Goal: Task Accomplishment & Management: Manage account settings

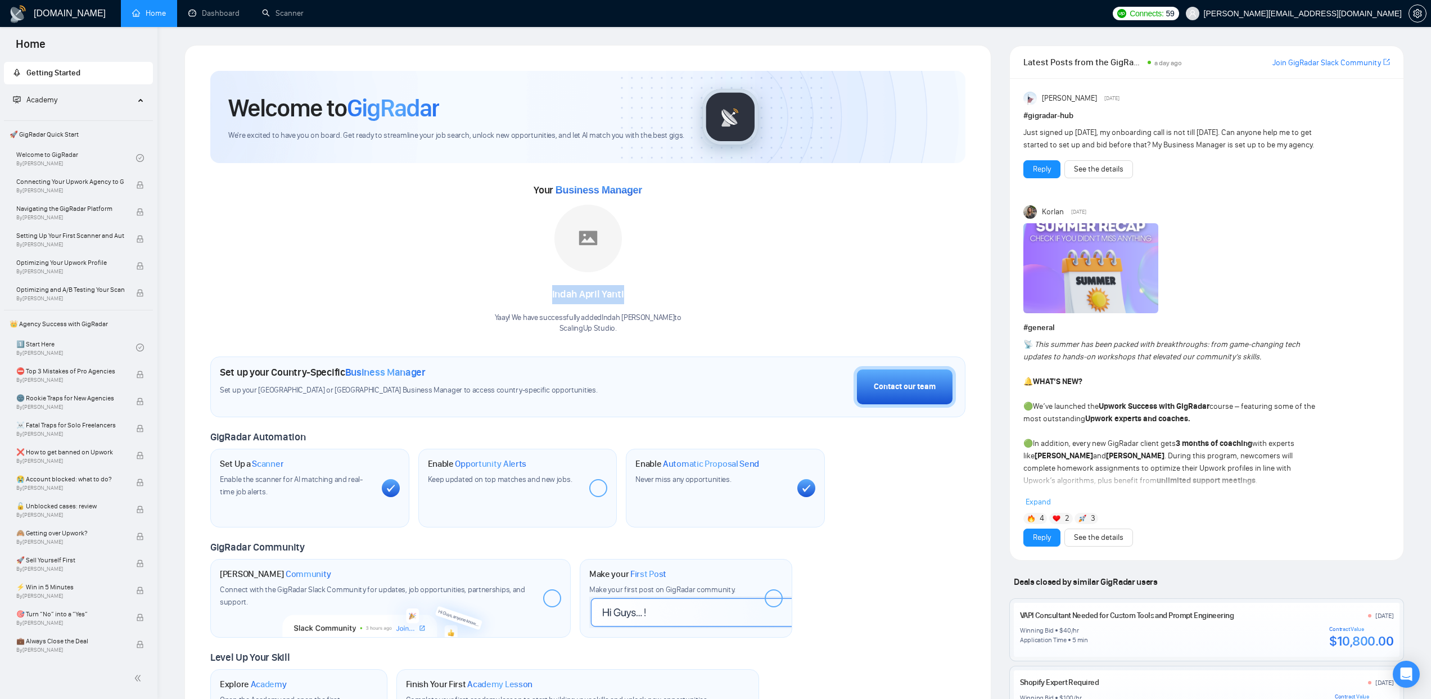
drag, startPoint x: 562, startPoint y: 292, endPoint x: 640, endPoint y: 294, distance: 78.8
click at [640, 294] on div "Indah [PERSON_NAME]" at bounding box center [588, 294] width 187 height 19
drag, startPoint x: 640, startPoint y: 294, endPoint x: 634, endPoint y: 297, distance: 6.8
click at [640, 294] on div "Indah [PERSON_NAME]" at bounding box center [588, 294] width 187 height 19
drag, startPoint x: 530, startPoint y: 321, endPoint x: 632, endPoint y: 333, distance: 102.5
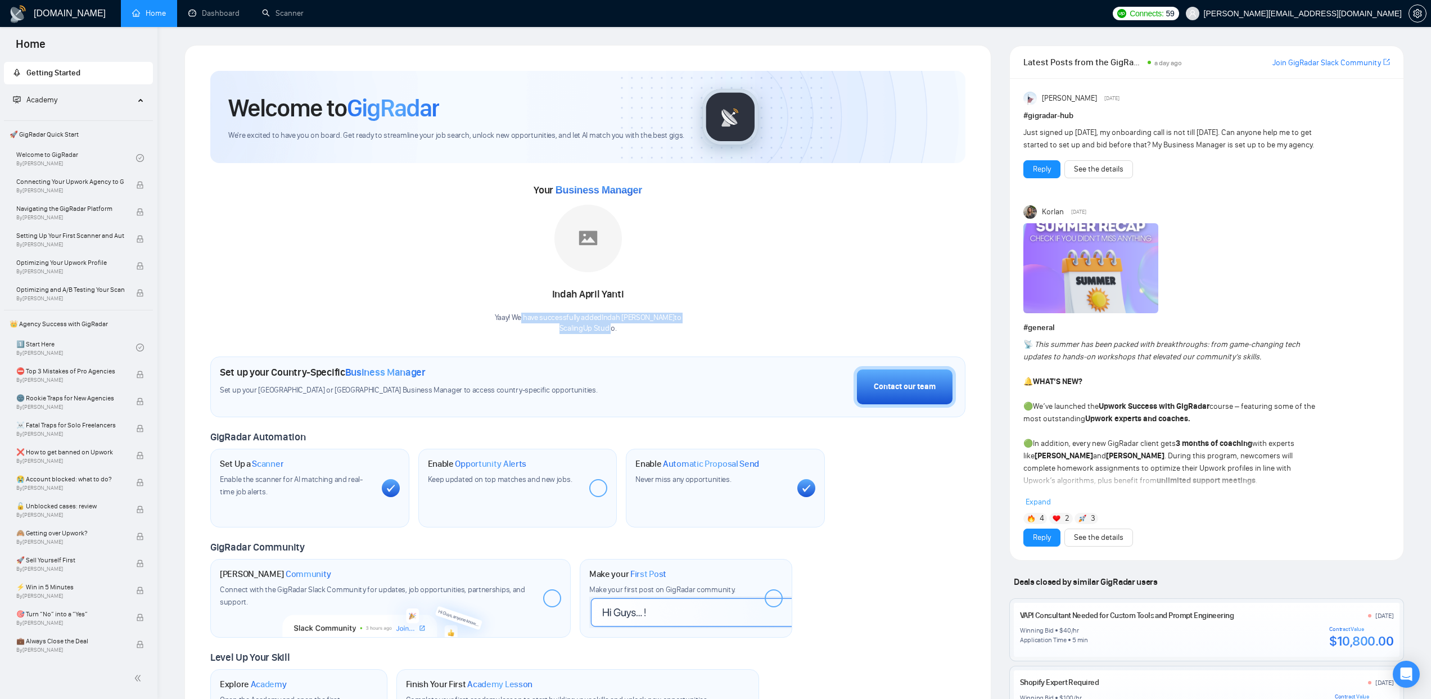
click at [630, 332] on div "Yaay! We have successfully added Indah April Yanti to ScalingUp Studio ." at bounding box center [588, 323] width 187 height 21
click at [632, 333] on p "ScalingUp Studio ." at bounding box center [588, 328] width 187 height 11
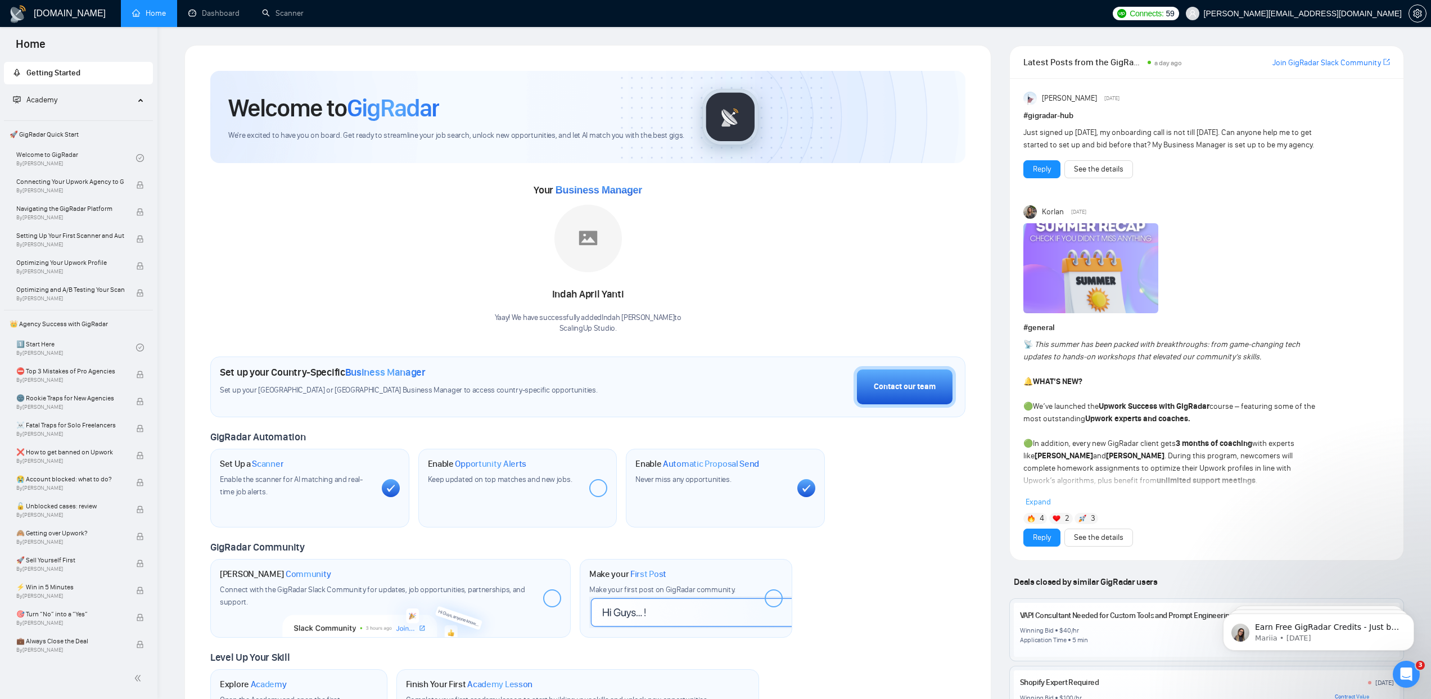
click at [1072, 272] on img at bounding box center [1090, 268] width 135 height 90
click at [1362, 18] on span "[PERSON_NAME][EMAIL_ADDRESS][DOMAIN_NAME]" at bounding box center [1293, 14] width 229 height 36
click at [1422, 15] on icon "setting" at bounding box center [1417, 13] width 8 height 9
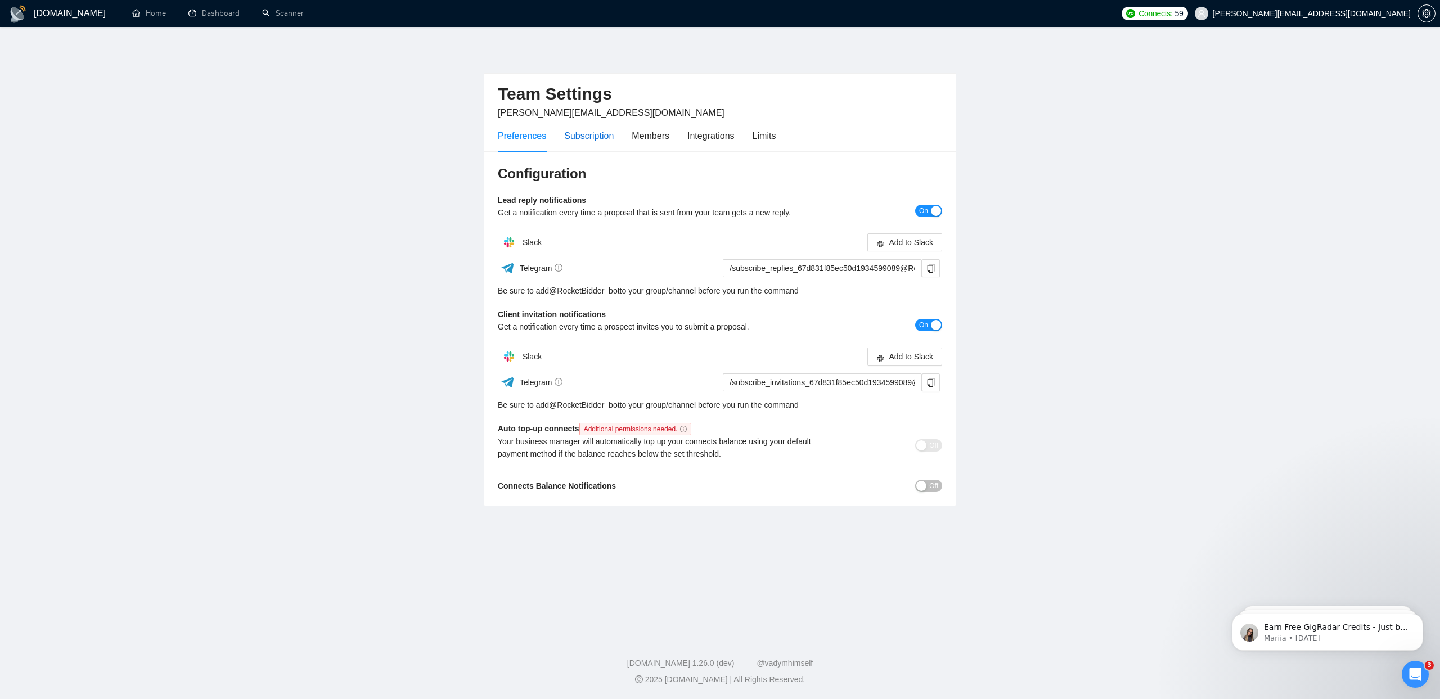
click at [595, 135] on div "Subscription" at bounding box center [588, 136] width 49 height 14
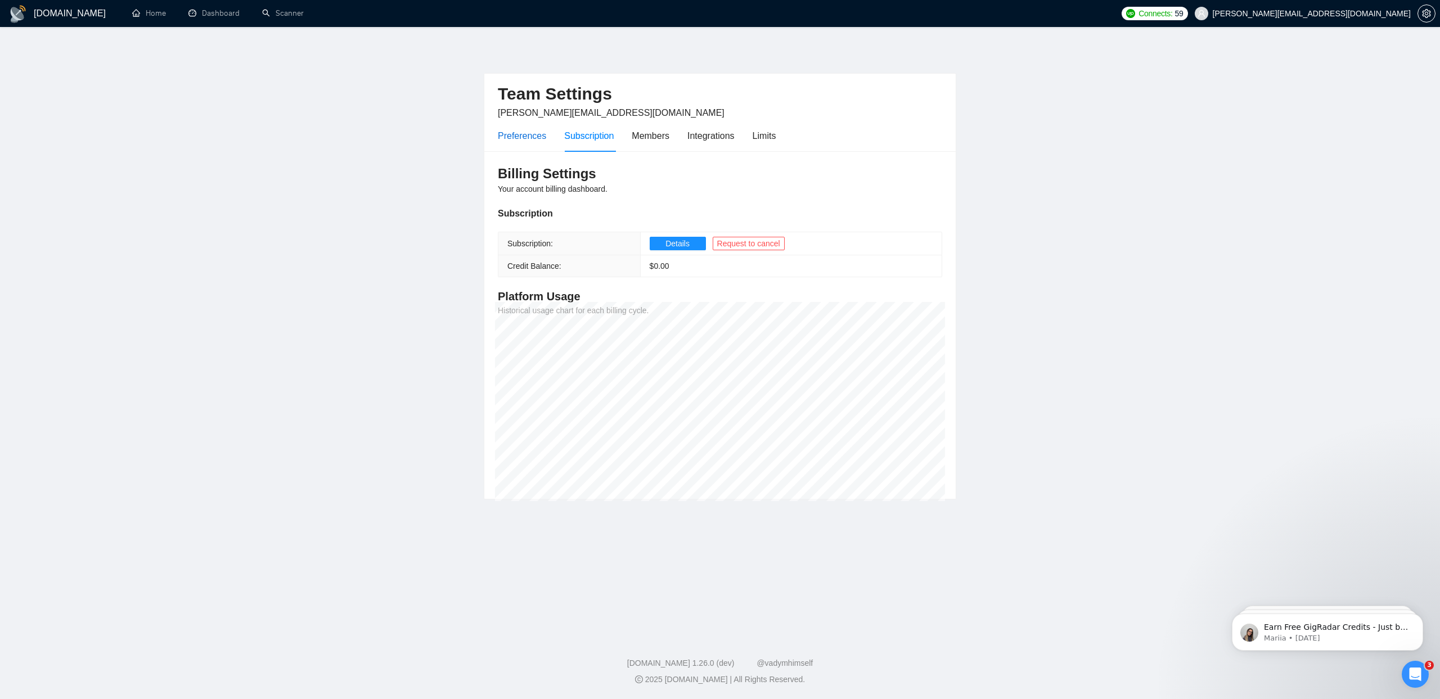
click at [527, 137] on div "Preferences" at bounding box center [522, 136] width 48 height 14
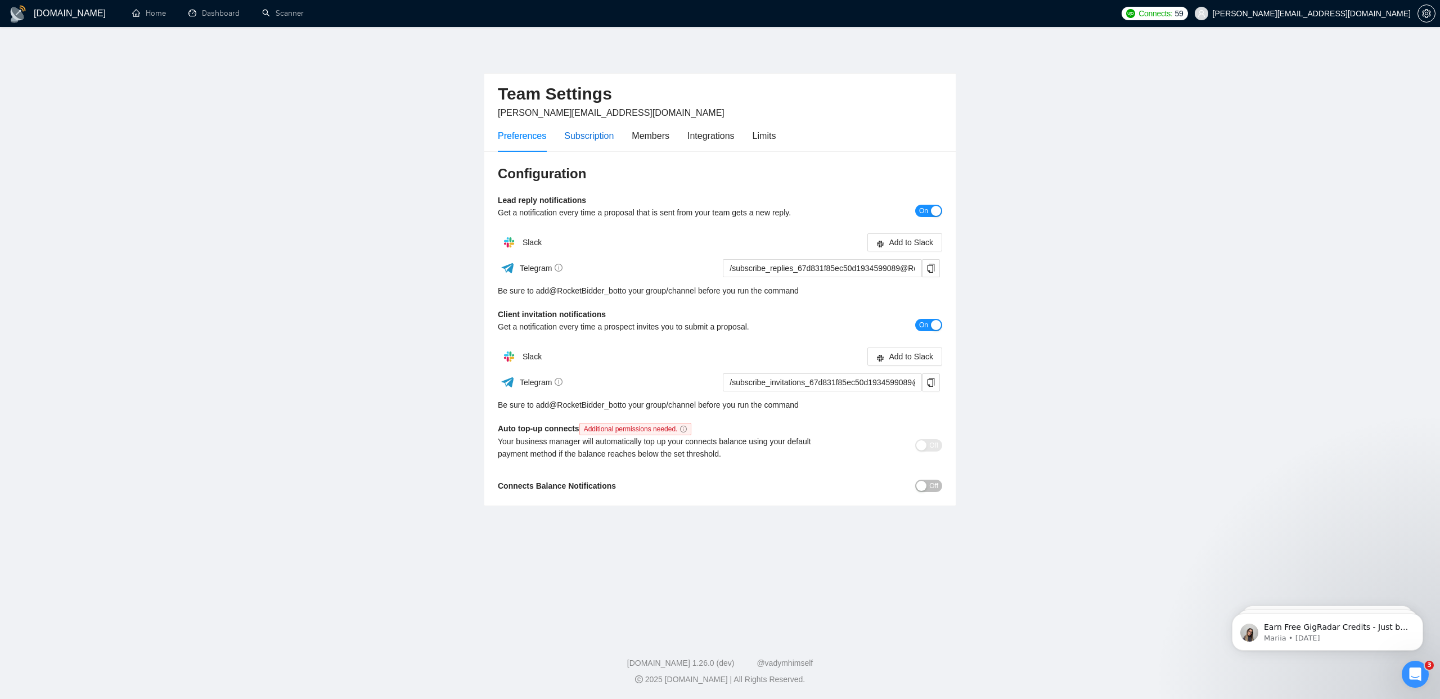
click at [586, 139] on div "Subscription" at bounding box center [588, 136] width 49 height 14
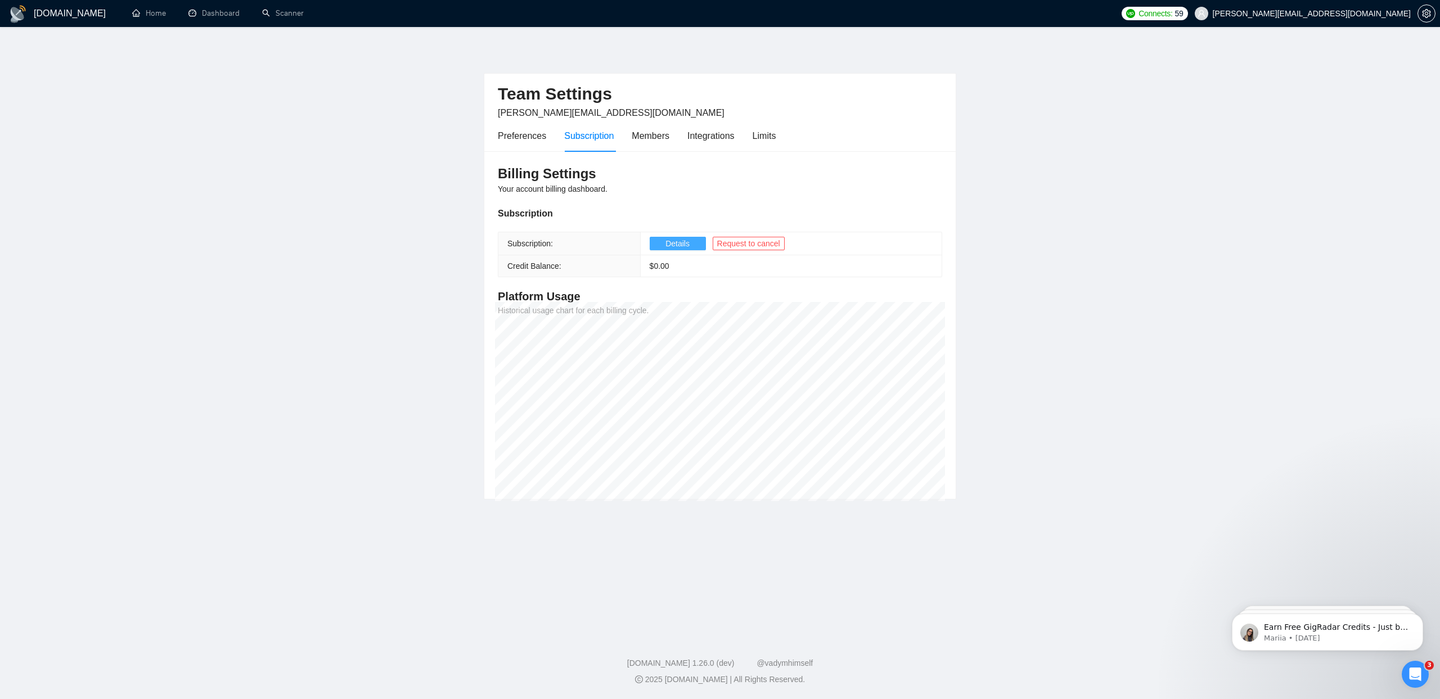
click at [689, 242] on span "Details" at bounding box center [677, 243] width 24 height 12
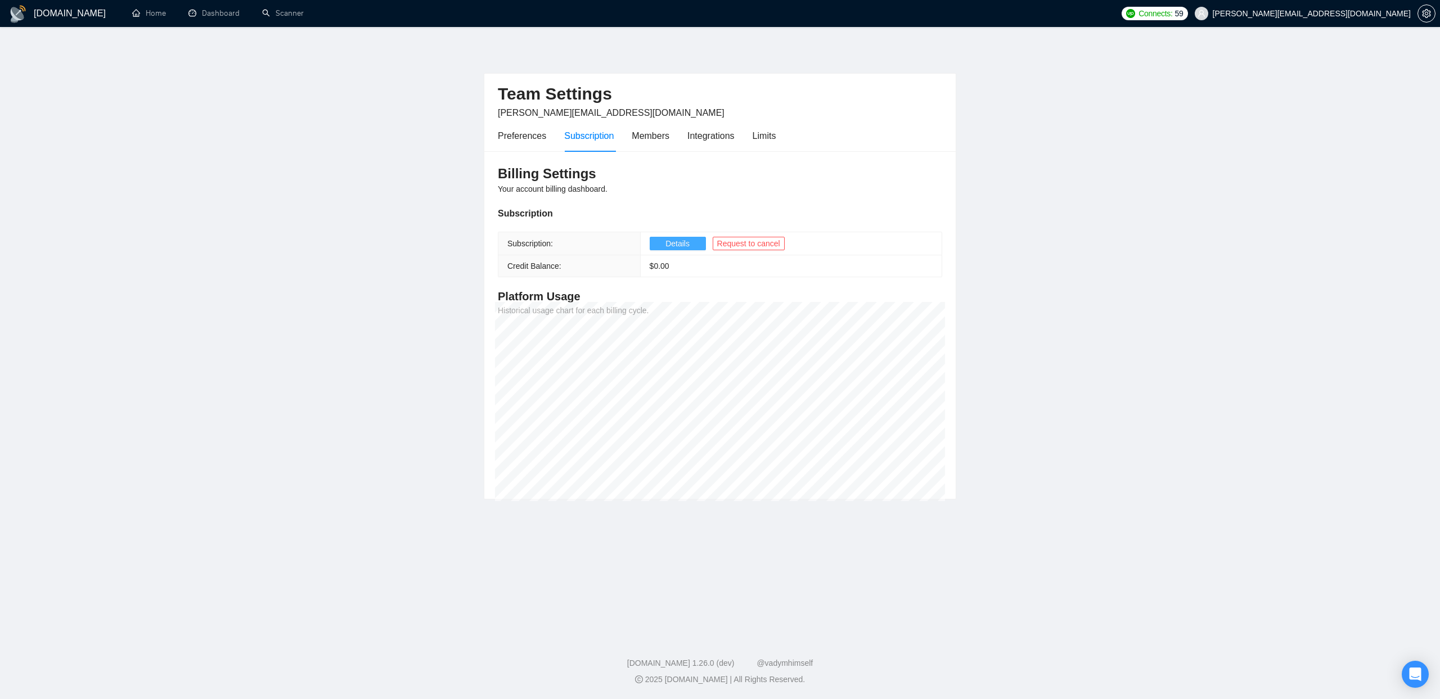
click at [679, 241] on span "Details" at bounding box center [677, 243] width 24 height 12
